Goal: Check status: Check status

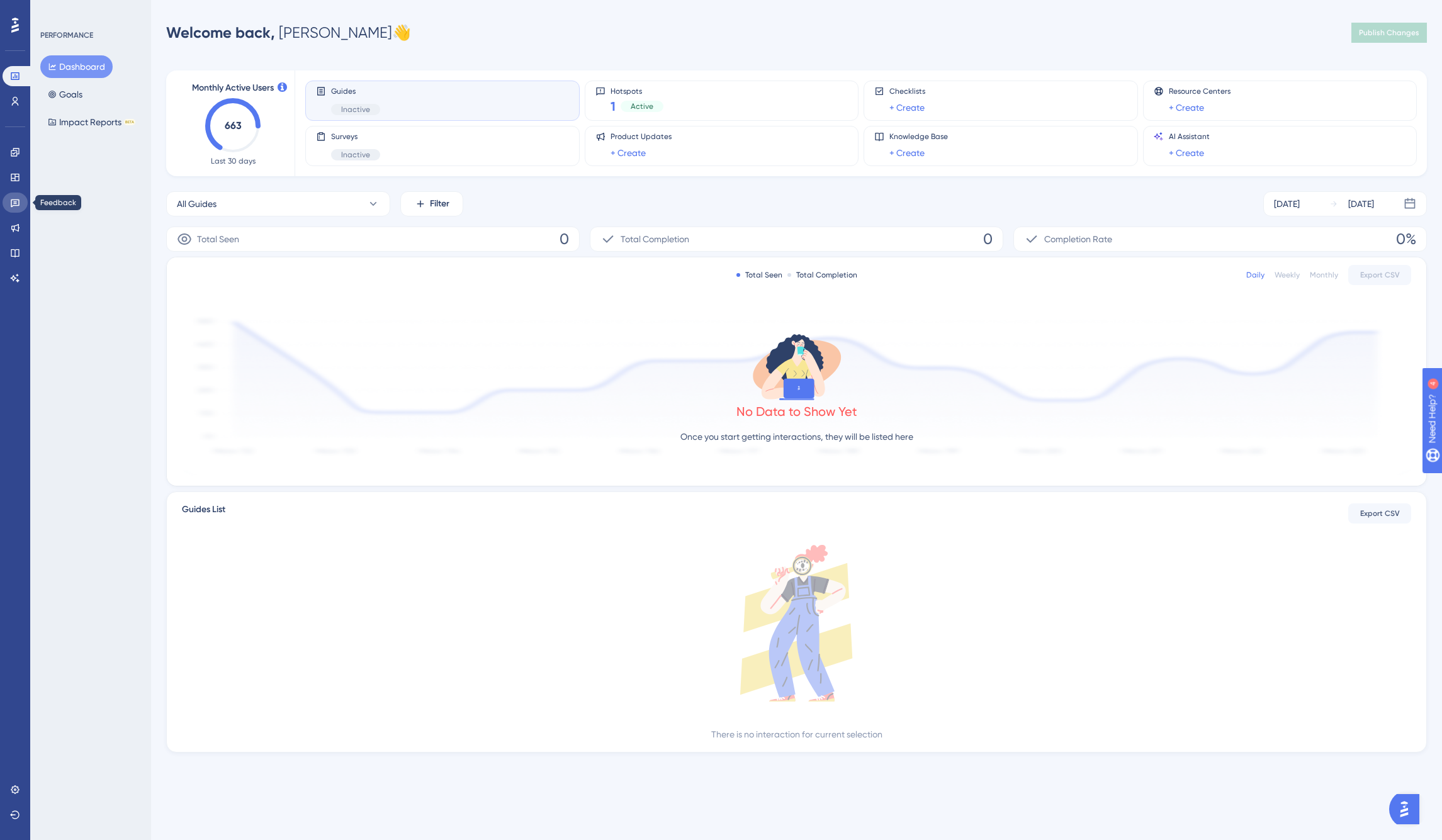
click at [13, 206] on icon at bounding box center [15, 202] width 10 height 10
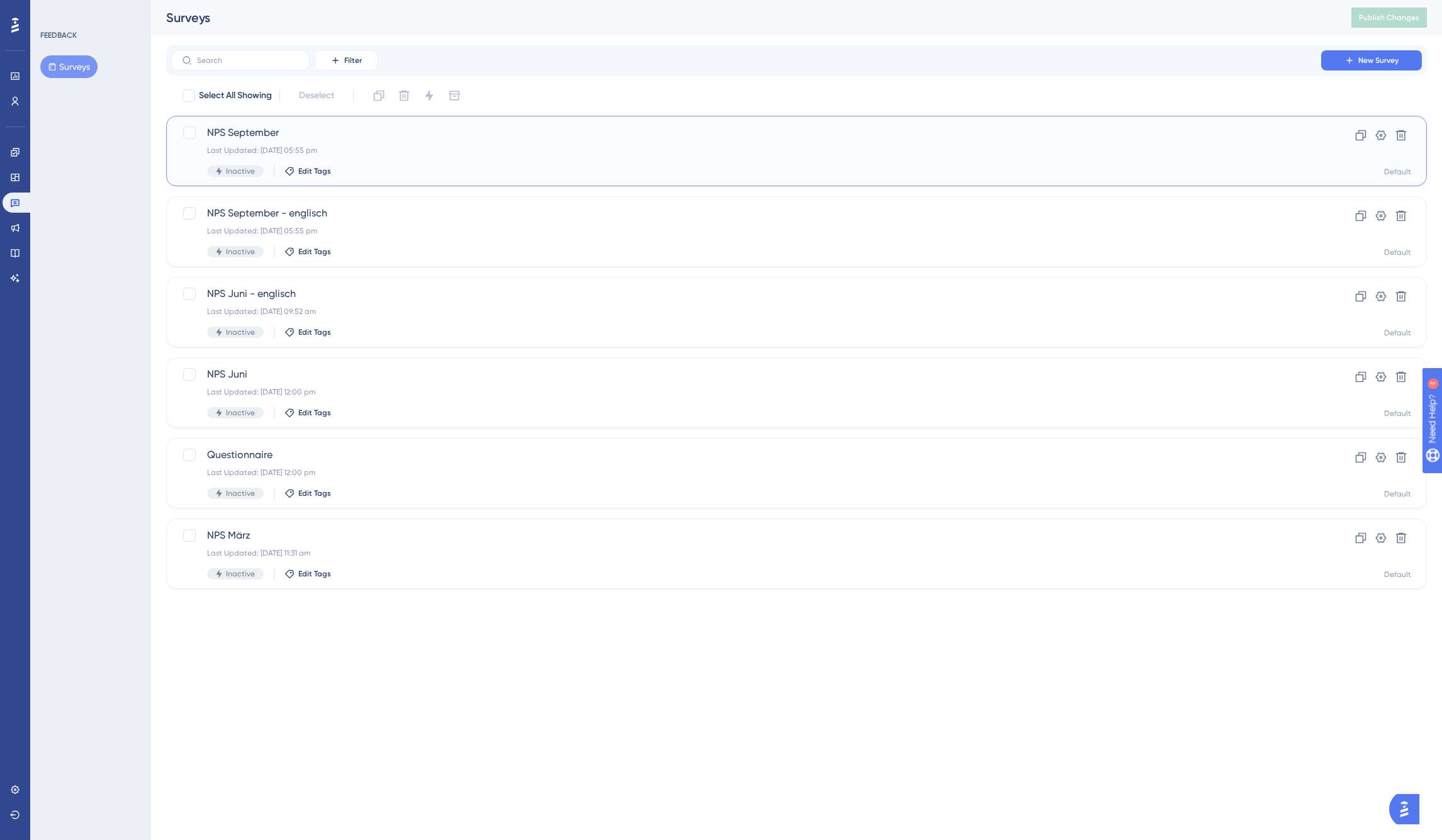
click at [263, 127] on span "NPS September" at bounding box center [746, 132] width 1078 height 15
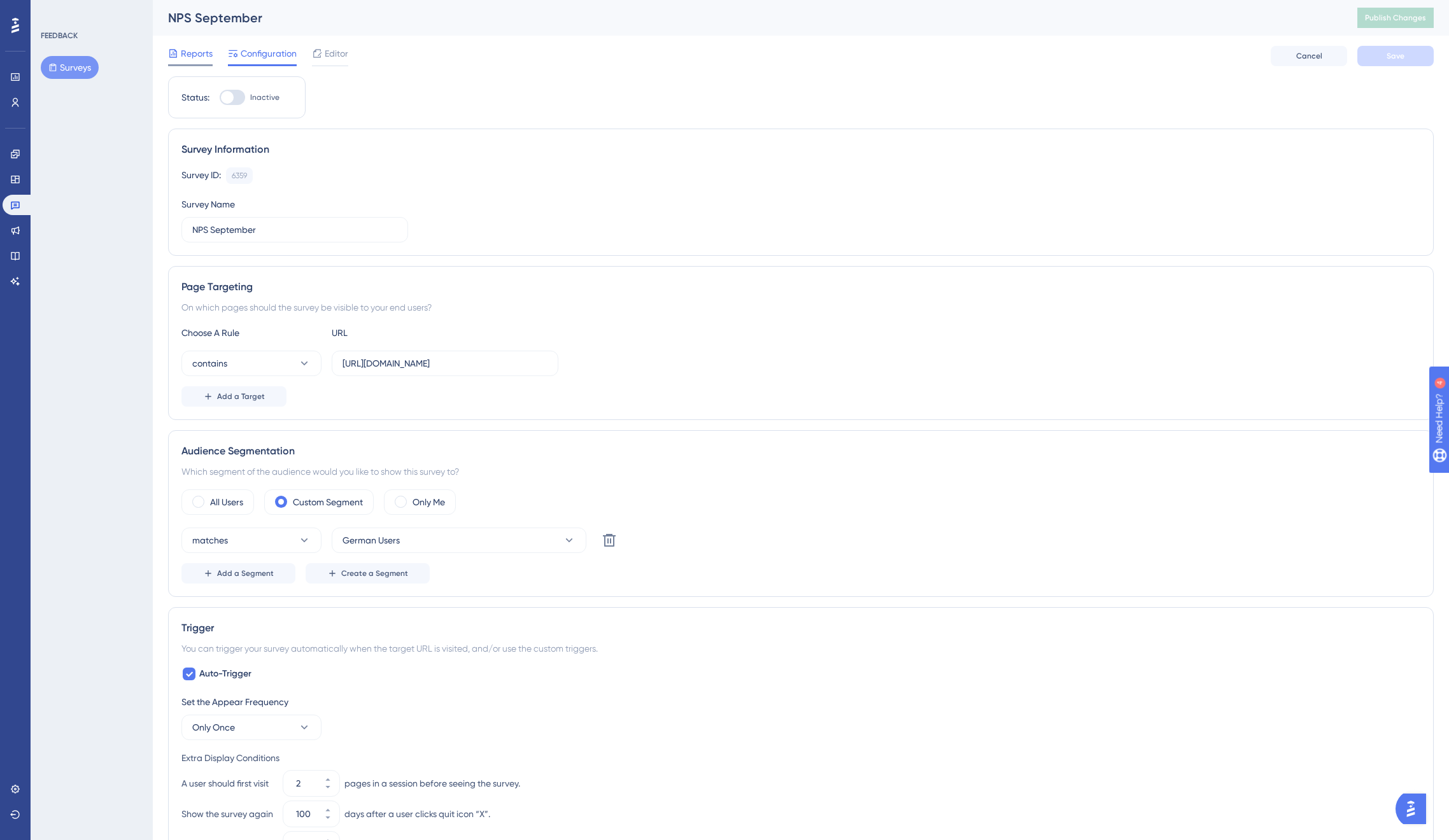
click at [183, 58] on span "Reports" at bounding box center [196, 53] width 32 height 15
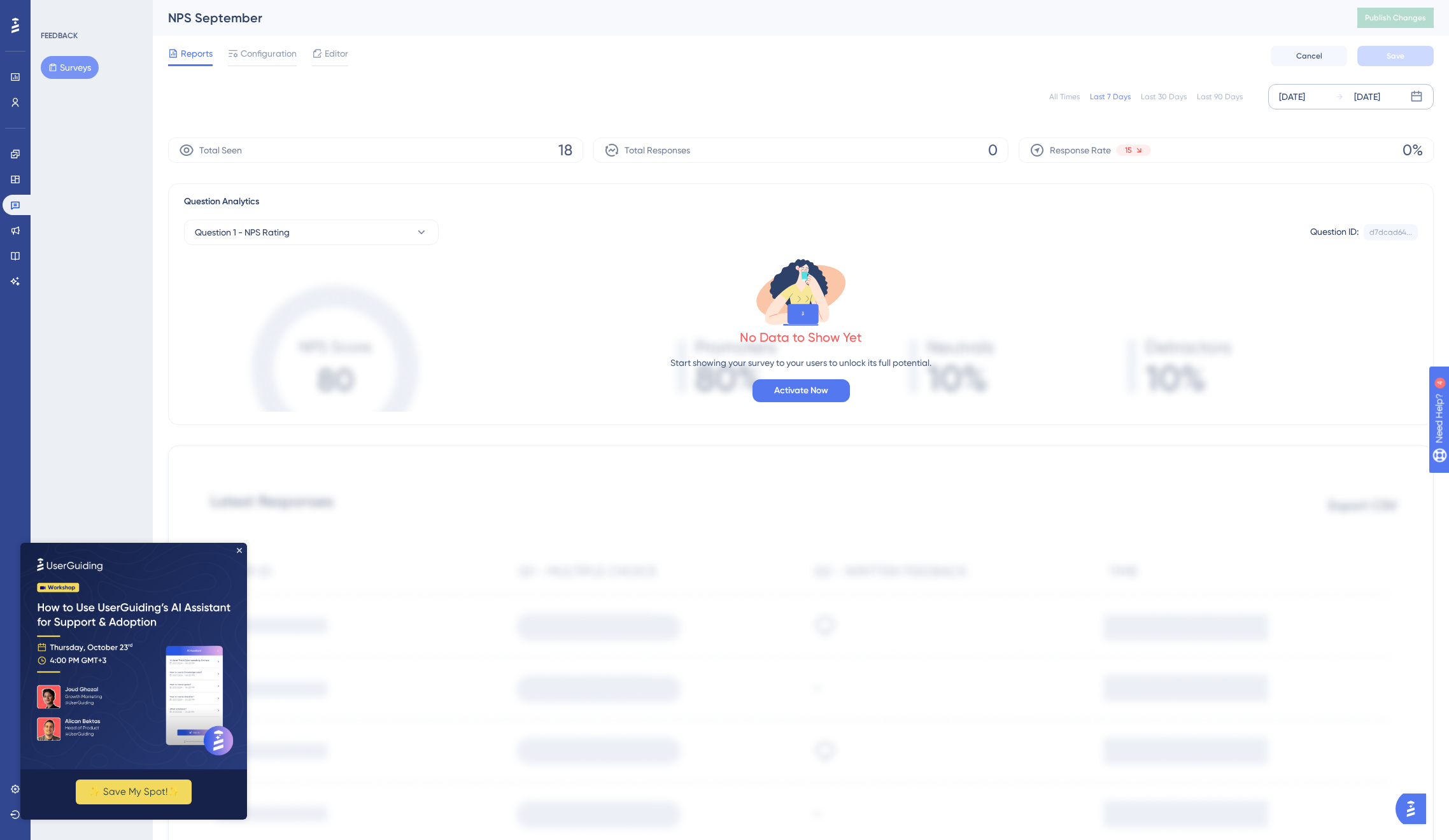
click at [1301, 98] on div "[DATE]" at bounding box center [1292, 96] width 26 height 15
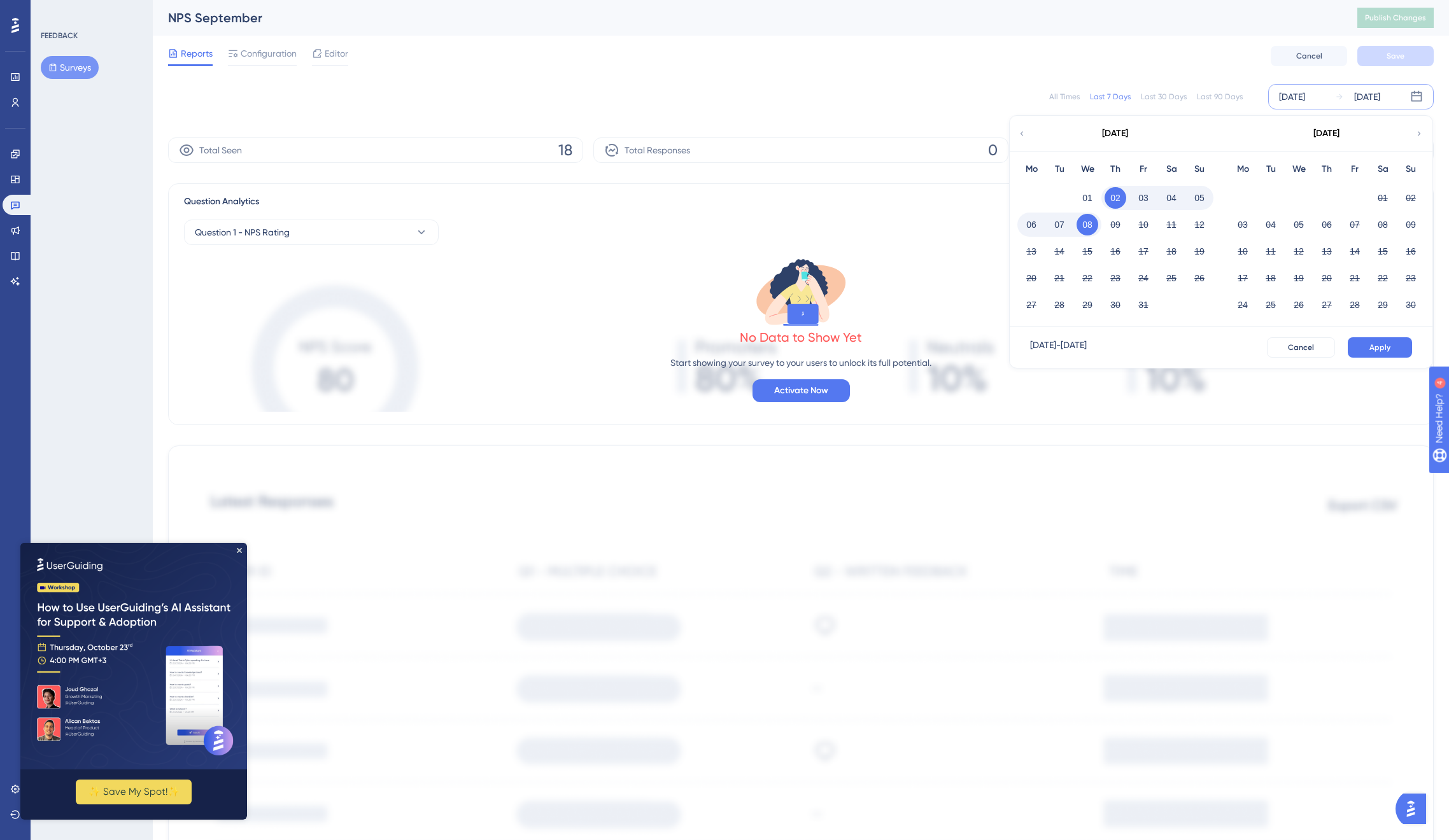
click at [1018, 130] on icon at bounding box center [1021, 134] width 9 height 11
click at [1250, 248] on button "15" at bounding box center [1242, 252] width 21 height 21
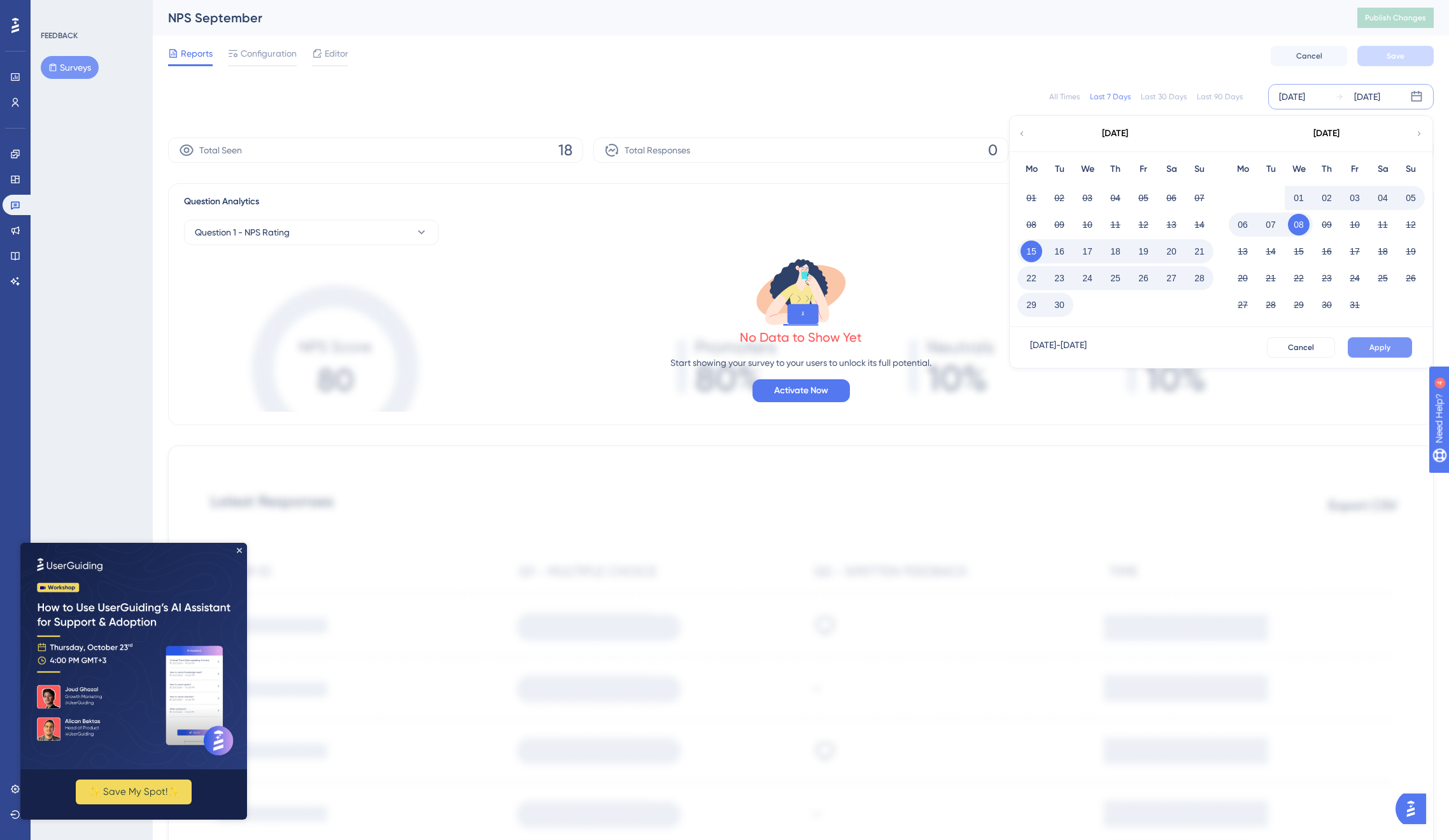
click at [1389, 351] on span "Apply" at bounding box center [1380, 348] width 21 height 10
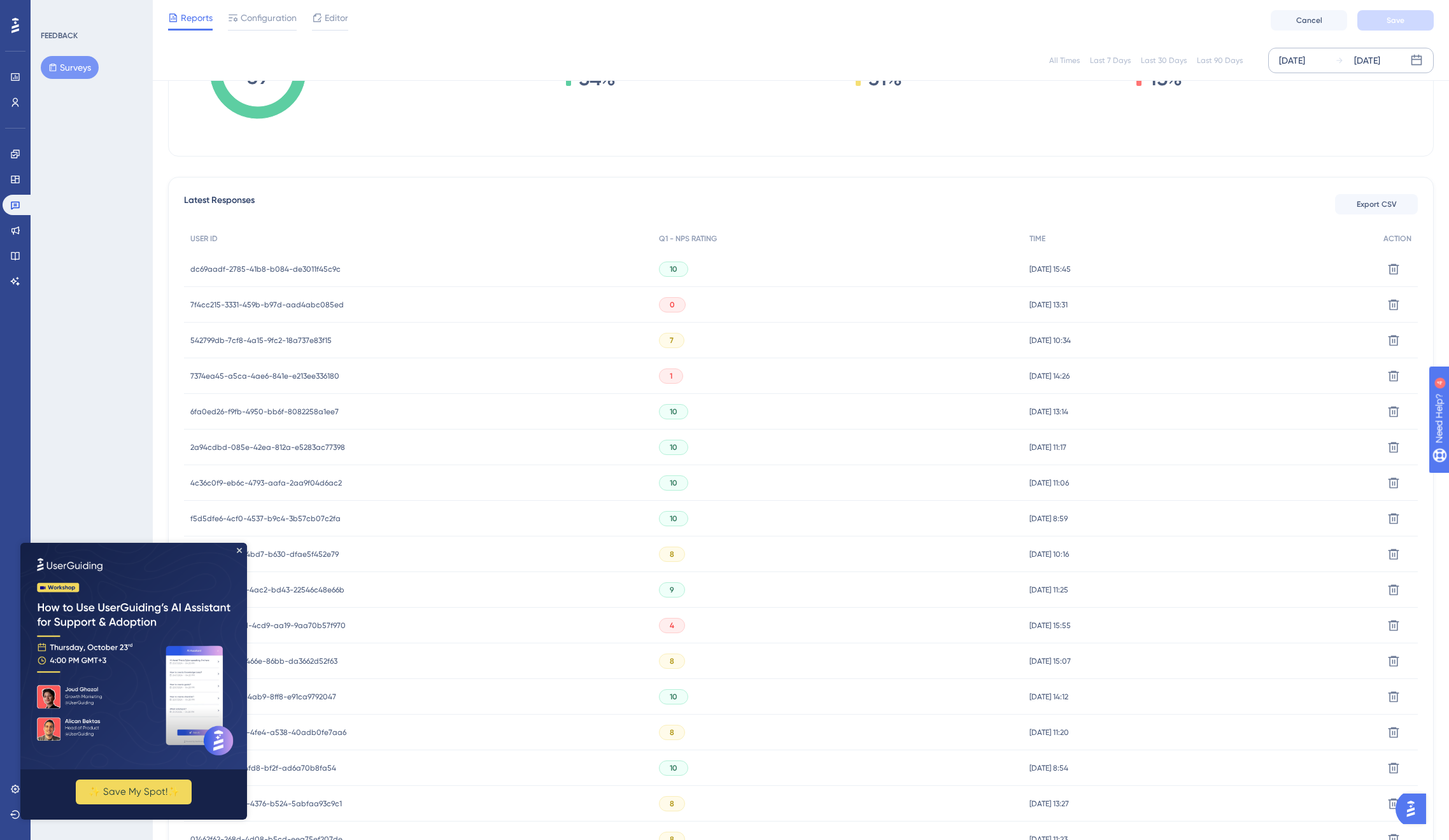
scroll to position [271, 0]
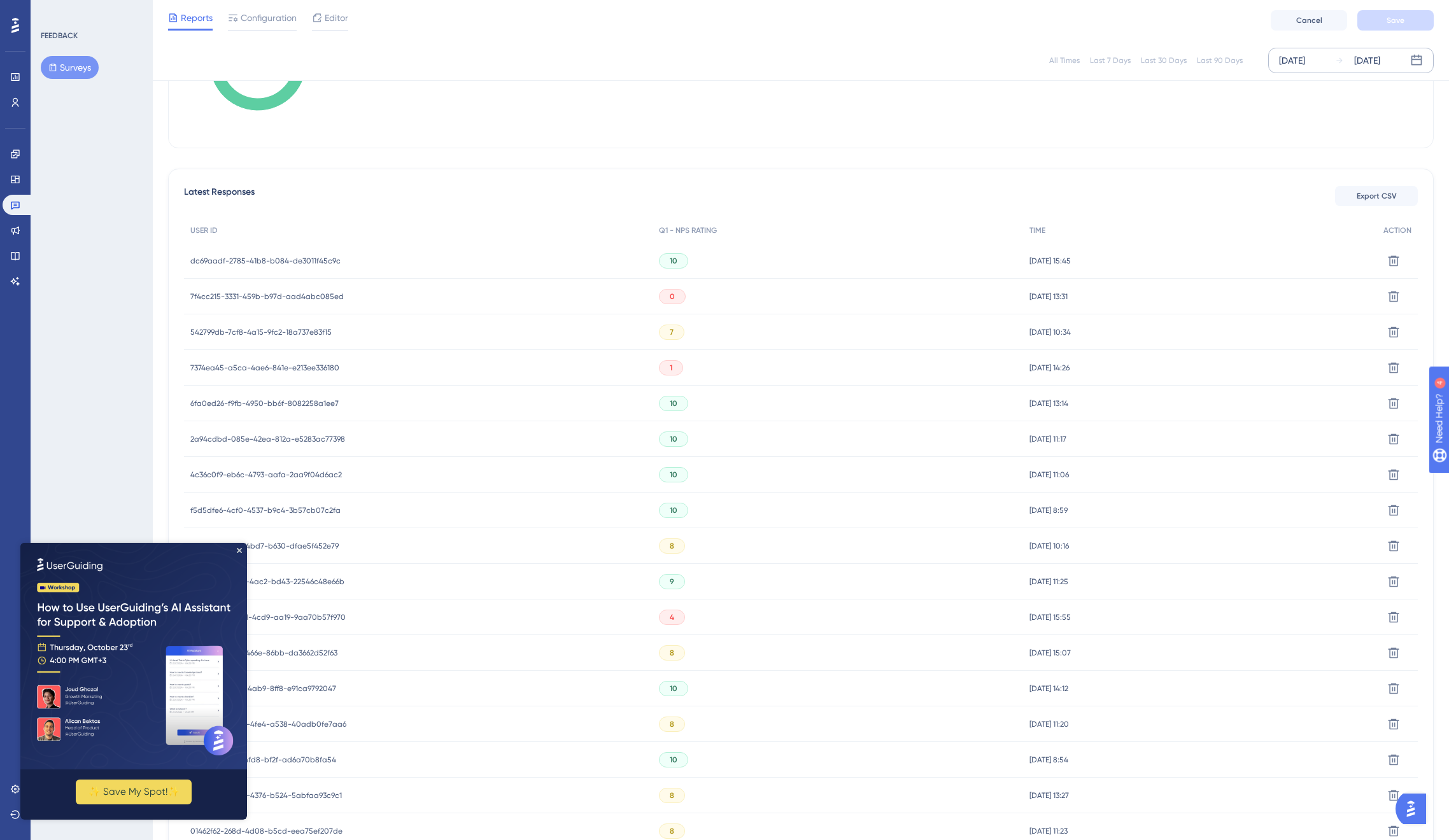
click at [244, 548] on img at bounding box center [134, 656] width 227 height 227
click at [242, 546] on img at bounding box center [134, 656] width 227 height 227
click at [239, 550] on icon "Close Preview" at bounding box center [239, 550] width 5 height 5
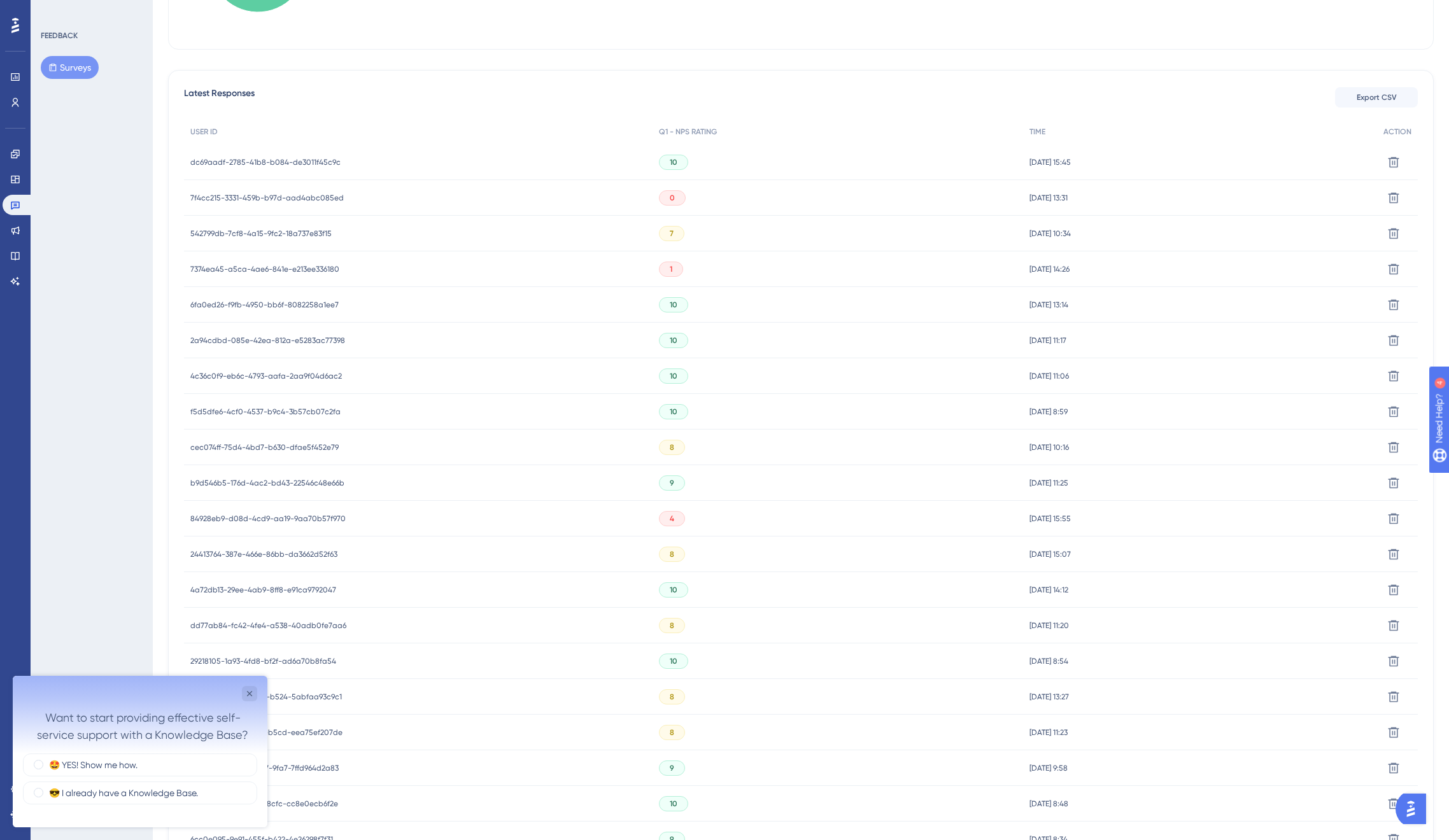
scroll to position [0, 0]
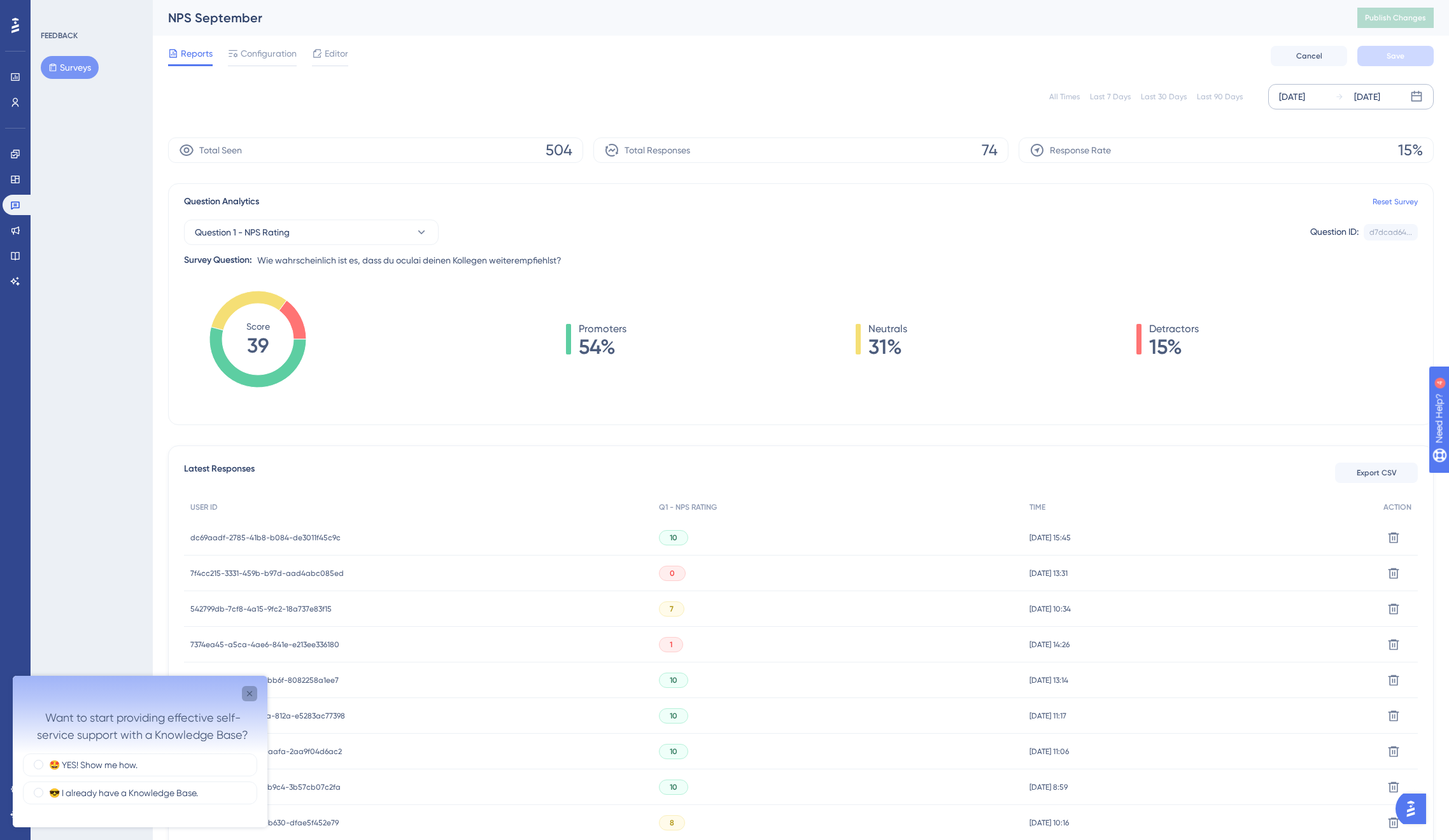
click at [248, 695] on icon "Close survey" at bounding box center [249, 694] width 5 height 5
